Goal: Information Seeking & Learning: Learn about a topic

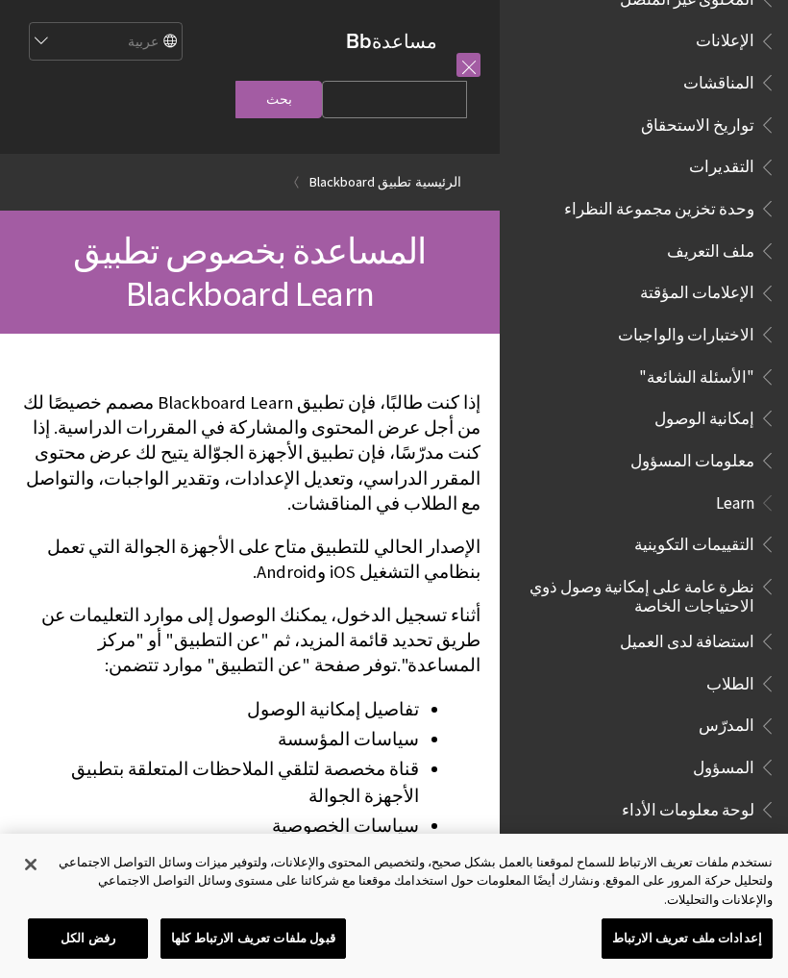
scroll to position [748, 0]
click at [730, 669] on ul "التقييمات التكوينية نظرة عامة على إمكانية وصول ذوي الاحتياجات الخاصة استضافة لد…" at bounding box center [643, 677] width 265 height 297
click at [735, 668] on span "الطلاب" at bounding box center [731, 681] width 48 height 26
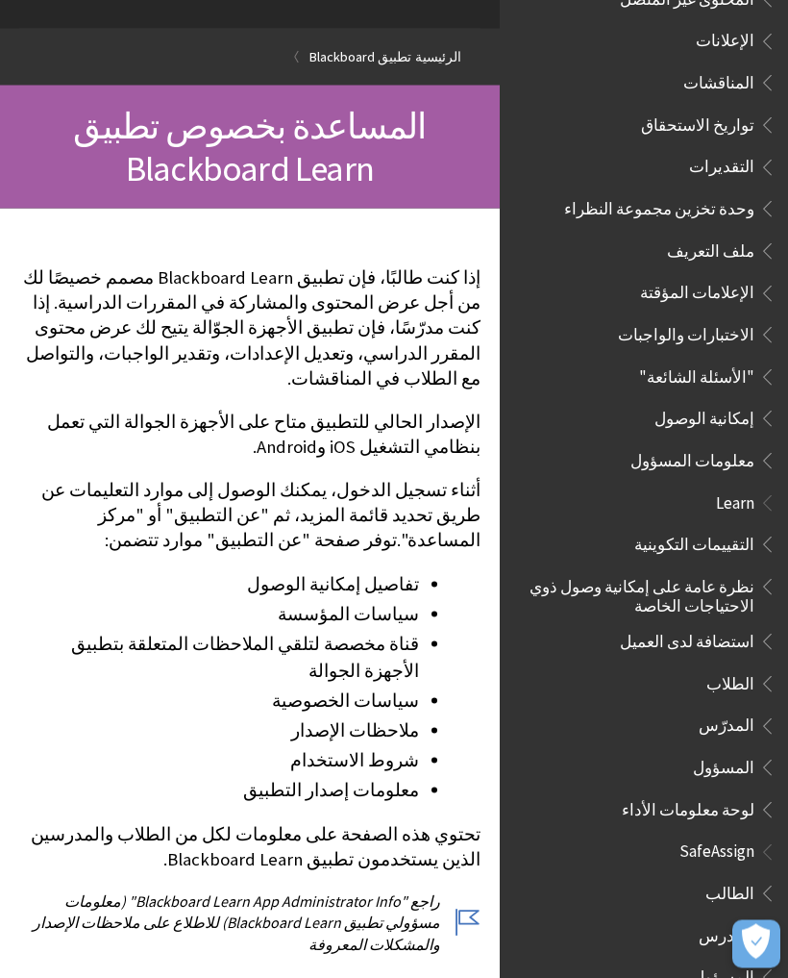
scroll to position [145, 0]
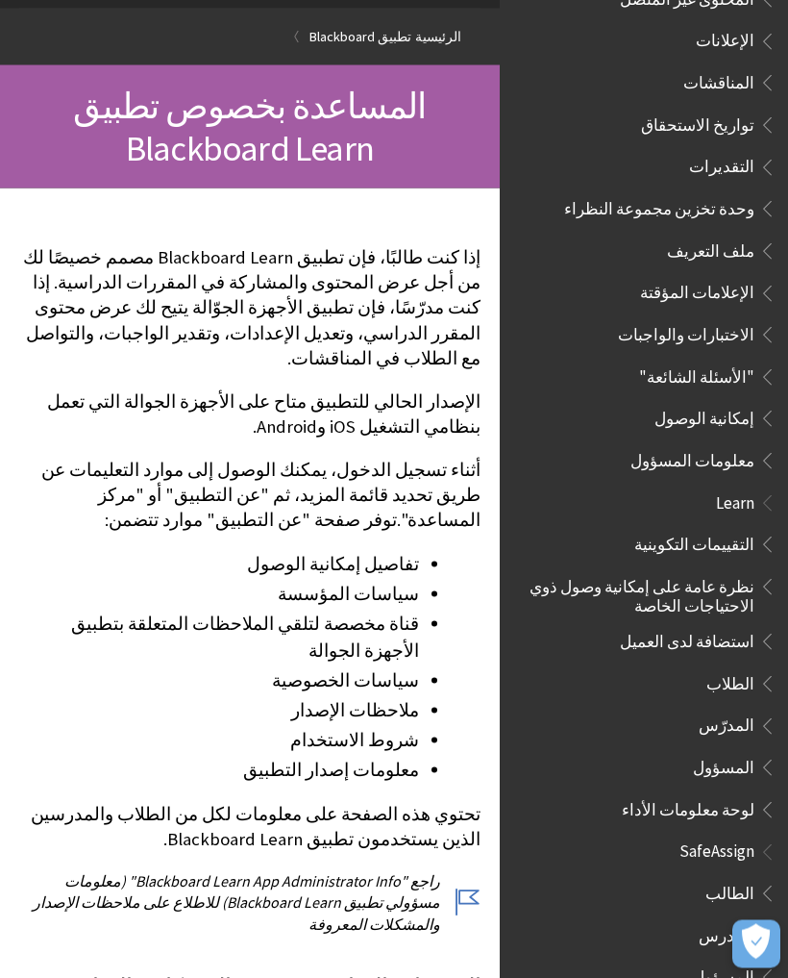
click at [745, 878] on span "الطالب" at bounding box center [730, 891] width 49 height 26
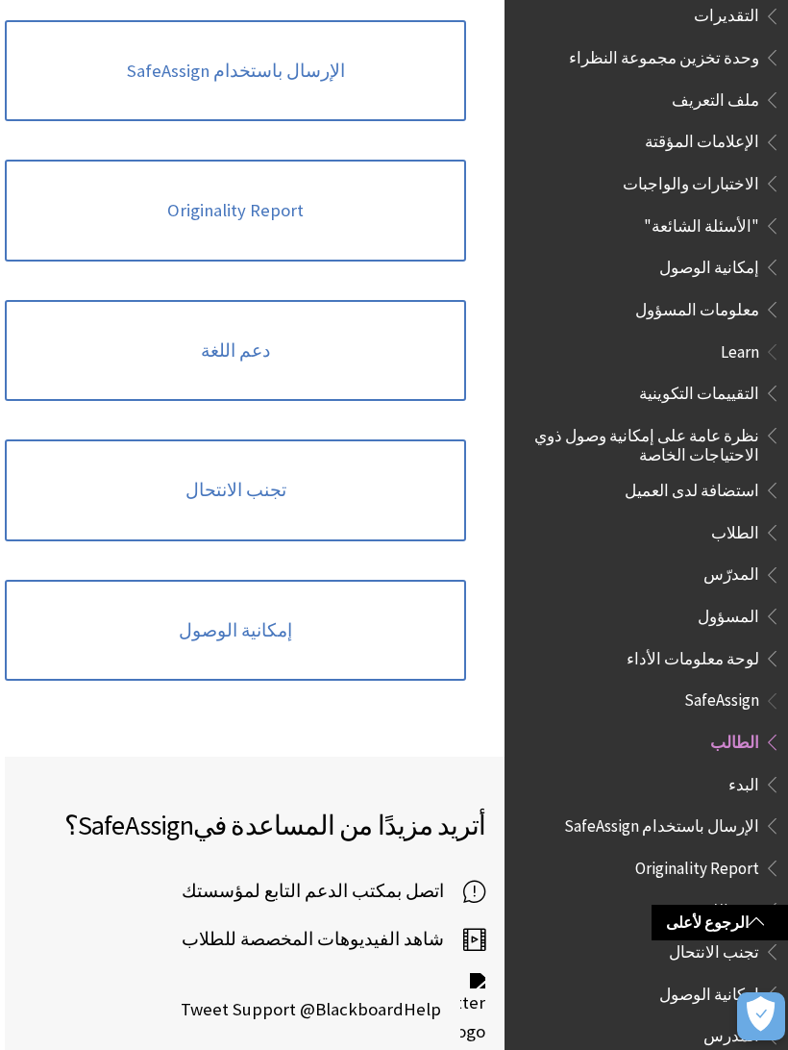
scroll to position [603, 0]
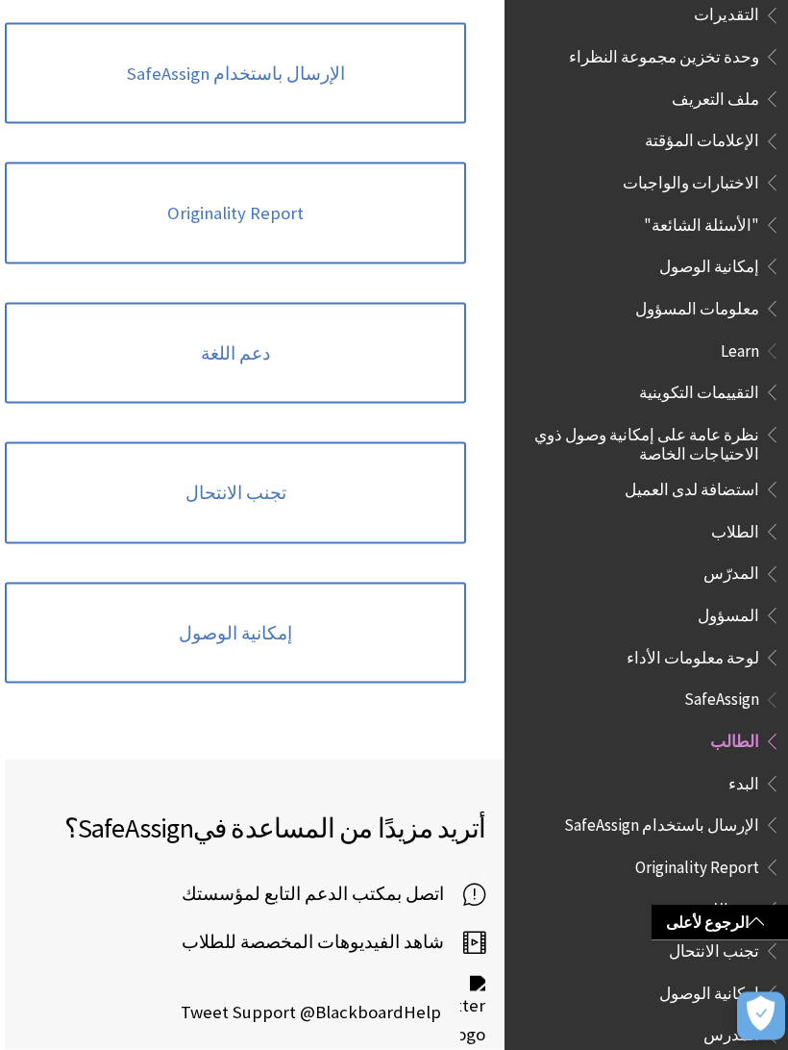
click at [739, 940] on link "الرجوع لأعلى" at bounding box center [717, 923] width 141 height 36
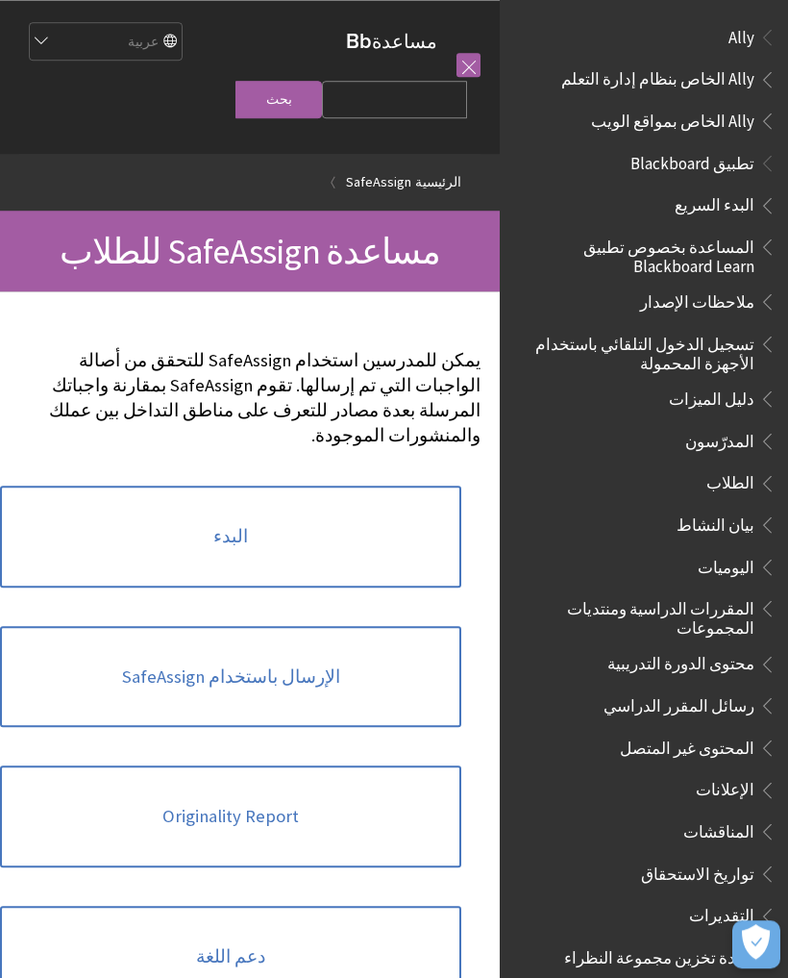
scroll to position [996, 0]
